Goal: Task Accomplishment & Management: Use online tool/utility

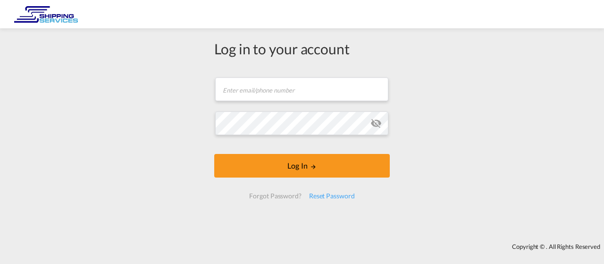
click at [463, 245] on div "Copyright © . All Rights Reserved" at bounding box center [302, 246] width 604 height 16
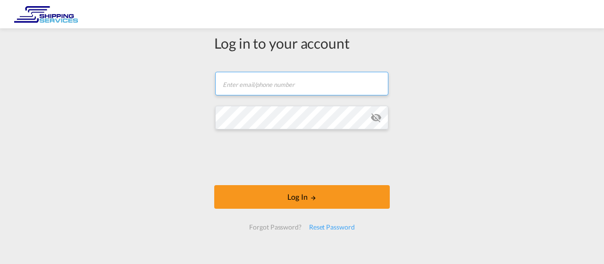
click at [262, 90] on input "text" at bounding box center [301, 84] width 173 height 24
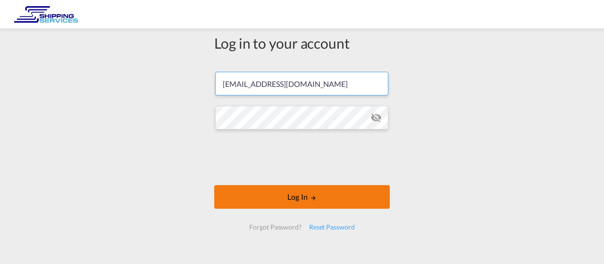
type input "[EMAIL_ADDRESS][DOMAIN_NAME]"
click at [292, 194] on button "Log In" at bounding box center [302, 197] width 176 height 24
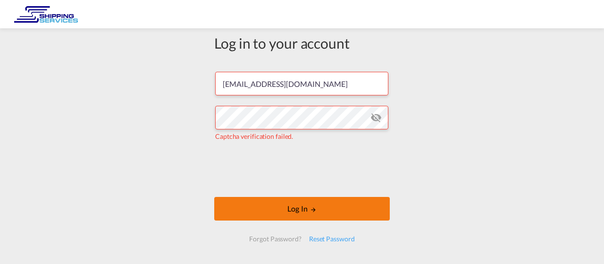
click at [295, 210] on button "Log In" at bounding box center [302, 209] width 176 height 24
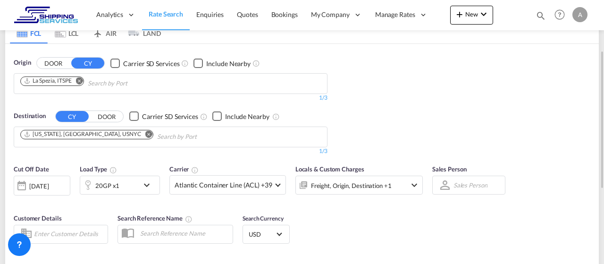
scroll to position [144, 0]
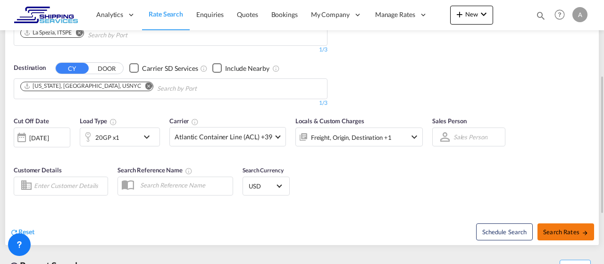
click at [555, 228] on span "Search Rates" at bounding box center [565, 232] width 45 height 8
type input "ITSPE to USNYC / [DATE]"
